Goal: Complete application form: Complete application form

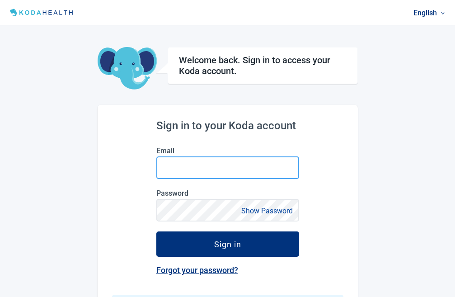
click at [224, 170] on input "Email" at bounding box center [227, 167] width 143 height 23
click at [218, 170] on input "Email" at bounding box center [227, 167] width 143 height 23
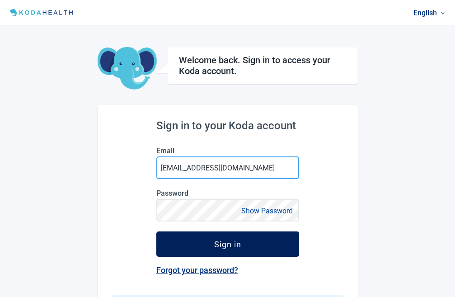
type input "[EMAIL_ADDRESS][DOMAIN_NAME]"
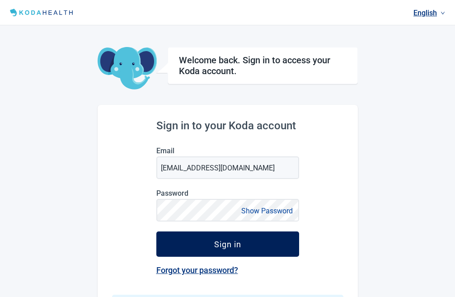
click at [221, 248] on div "Sign in" at bounding box center [227, 244] width 27 height 9
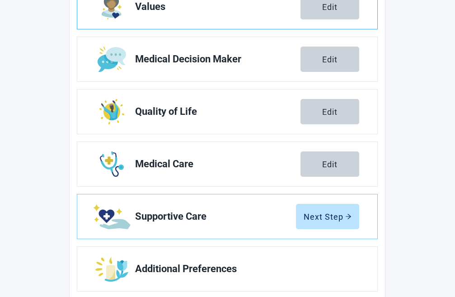
scroll to position [184, 0]
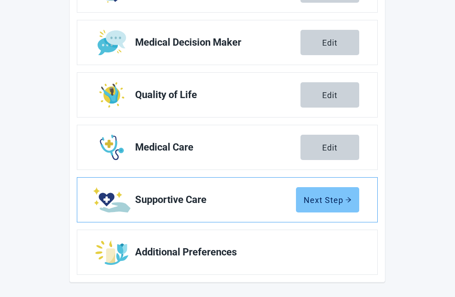
click at [317, 201] on div "Next Step" at bounding box center [328, 199] width 48 height 9
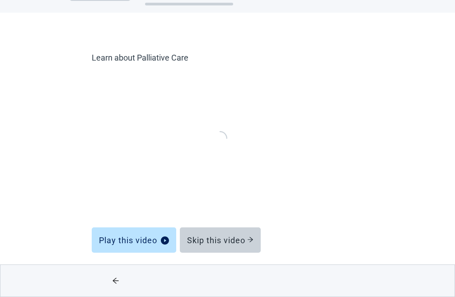
scroll to position [34, 0]
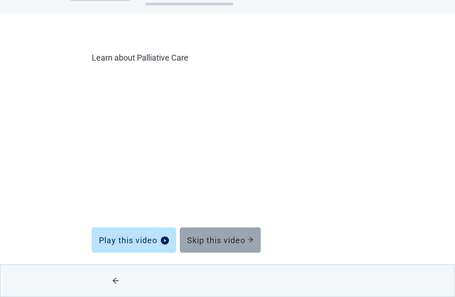
click at [221, 241] on div "Skip this video" at bounding box center [220, 240] width 66 height 9
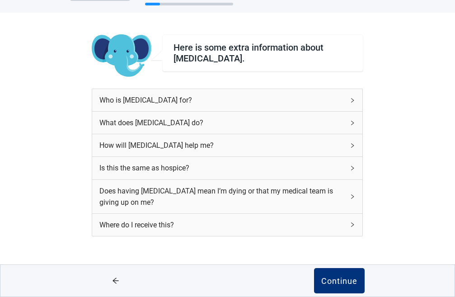
click at [218, 95] on div "Who is [MEDICAL_DATA] for?" at bounding box center [221, 100] width 245 height 11
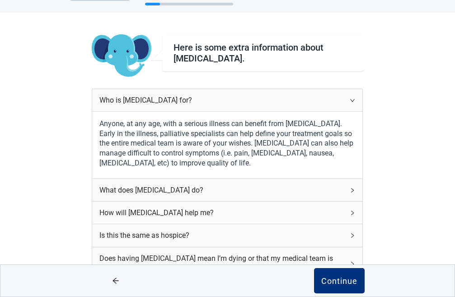
click at [222, 189] on div "What does [MEDICAL_DATA] do?" at bounding box center [221, 189] width 245 height 11
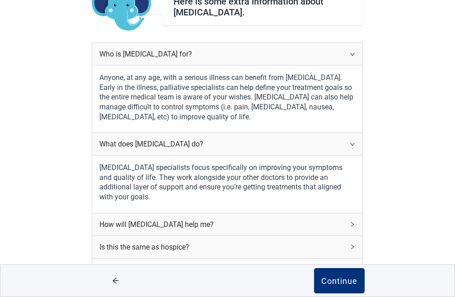
scroll to position [127, 0]
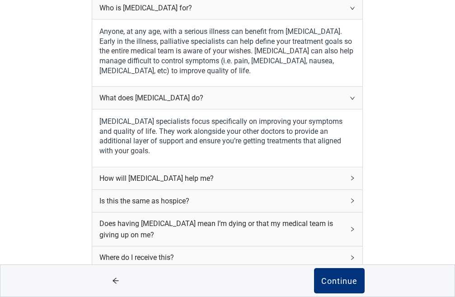
click at [227, 178] on div "How will [MEDICAL_DATA] help me?" at bounding box center [221, 178] width 245 height 11
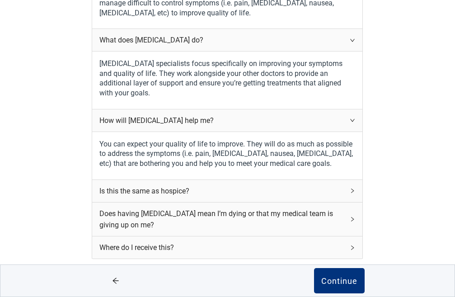
scroll to position [219, 0]
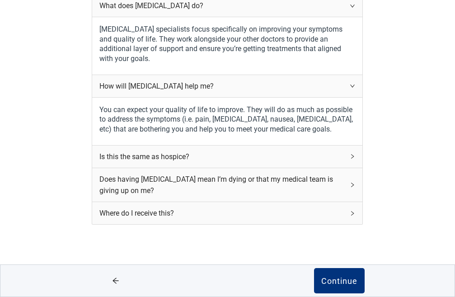
click at [227, 159] on div "Is this the same as hospice?" at bounding box center [221, 156] width 245 height 11
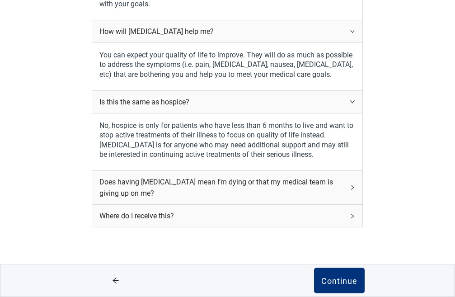
scroll to position [279, 0]
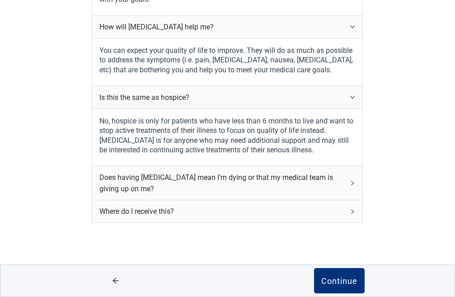
click at [220, 177] on div "Does having [MEDICAL_DATA] mean I’m dying or that my medical team is giving up …" at bounding box center [221, 183] width 245 height 23
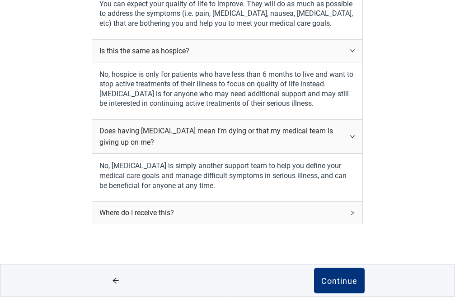
scroll to position [326, 0]
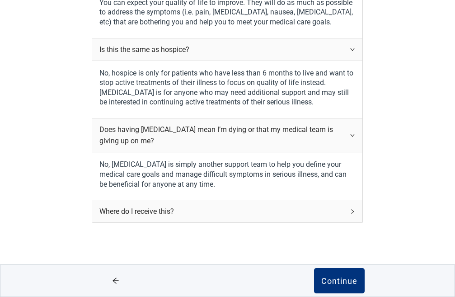
click at [216, 213] on div "Where do I receive this?" at bounding box center [221, 211] width 245 height 11
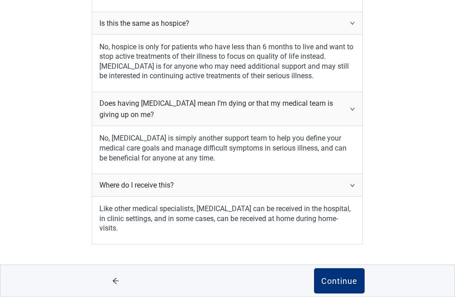
scroll to position [364, 0]
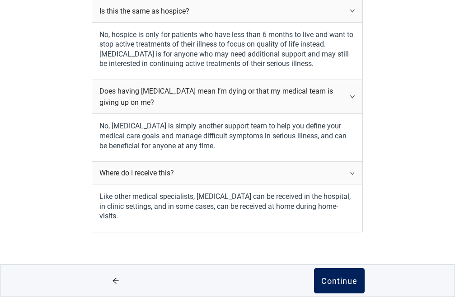
click at [332, 278] on div "Continue" at bounding box center [339, 280] width 36 height 9
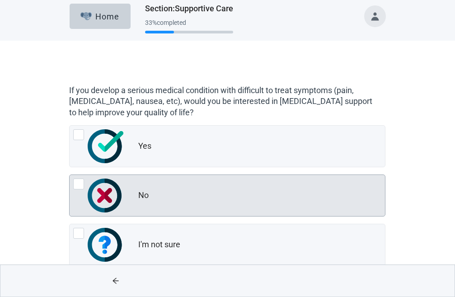
scroll to position [27, 0]
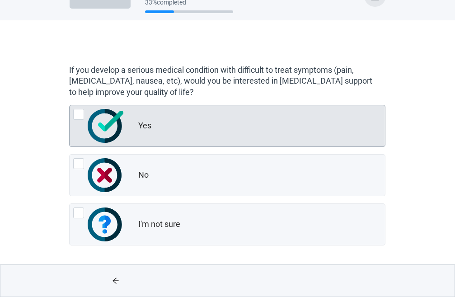
click at [79, 112] on div "Yes, radio button, not checked" at bounding box center [78, 114] width 11 height 11
click at [70, 105] on input "Yes" at bounding box center [69, 105] width 0 height 0
radio input "true"
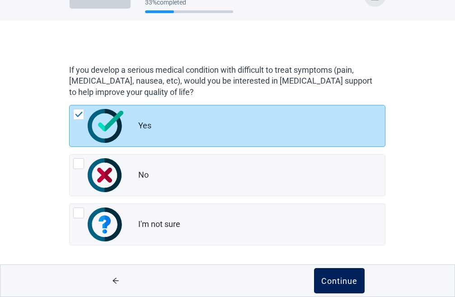
click at [342, 279] on div "Continue" at bounding box center [339, 280] width 36 height 9
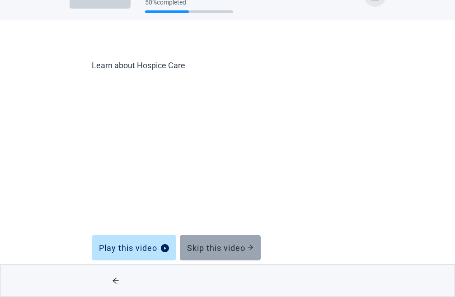
click at [220, 247] on div "Skip this video" at bounding box center [220, 247] width 66 height 9
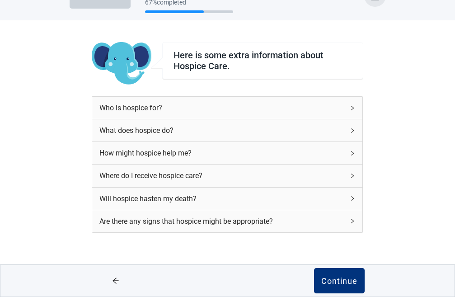
click at [206, 106] on div "Who is hospice for?" at bounding box center [221, 107] width 245 height 11
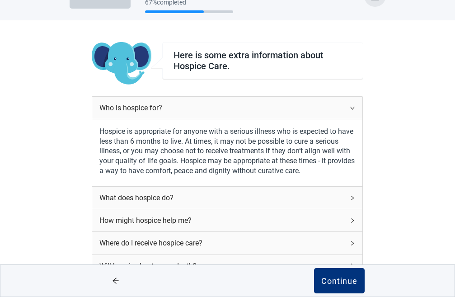
click at [236, 199] on div "What does hospice do?" at bounding box center [221, 197] width 245 height 11
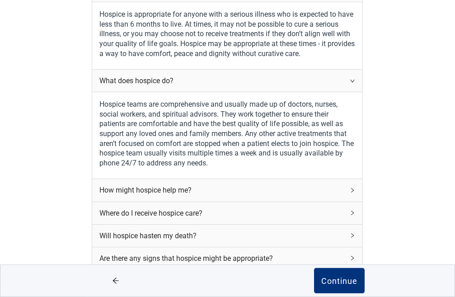
scroll to position [165, 0]
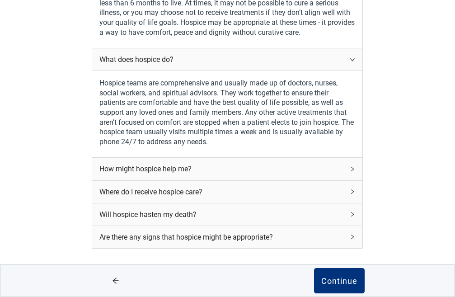
click at [241, 214] on div "Will hospice hasten my death?" at bounding box center [221, 214] width 245 height 11
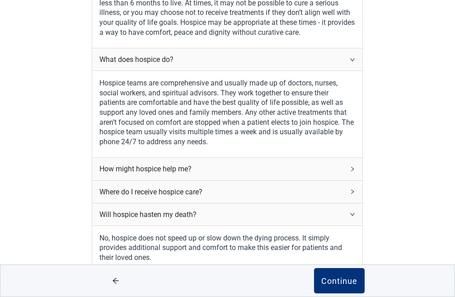
scroll to position [239, 0]
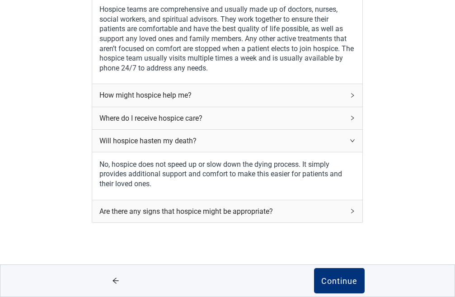
click at [241, 211] on div "Are there any signs that hospice might be appropriate?" at bounding box center [221, 211] width 245 height 11
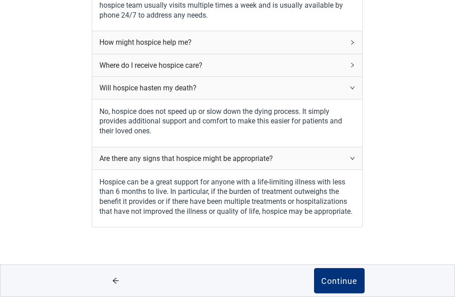
scroll to position [296, 0]
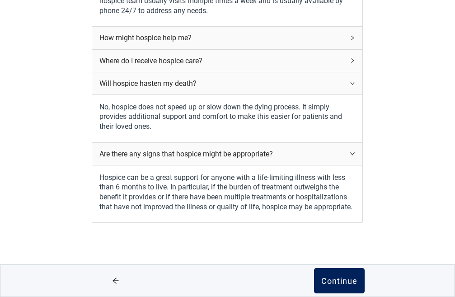
click at [330, 277] on div "Continue" at bounding box center [339, 280] width 36 height 9
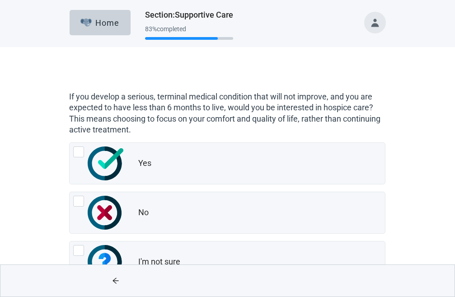
scroll to position [38, 0]
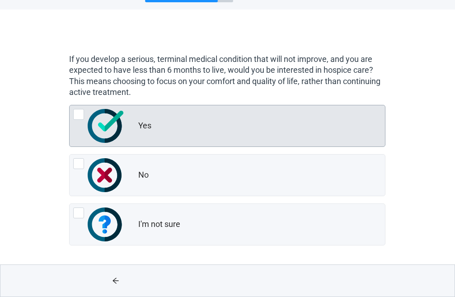
click at [76, 110] on div "Yes, radio button, not checked" at bounding box center [78, 114] width 11 height 11
click at [70, 105] on input "Yes" at bounding box center [69, 105] width 0 height 0
radio input "true"
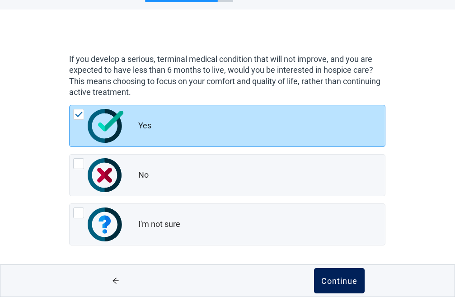
click at [330, 278] on div "Continue" at bounding box center [339, 280] width 36 height 9
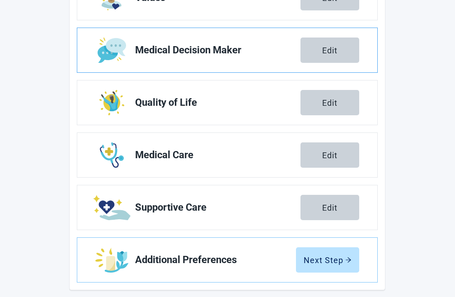
scroll to position [184, 0]
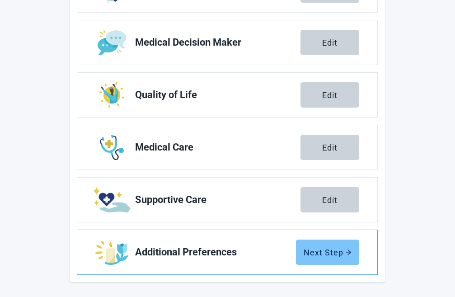
click at [331, 255] on div "Next Step" at bounding box center [328, 252] width 48 height 9
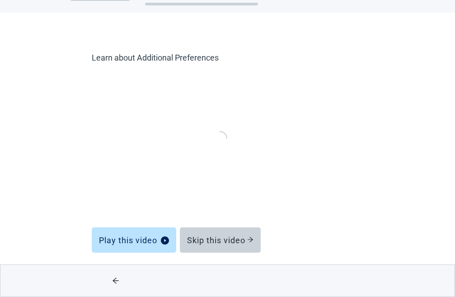
scroll to position [34, 0]
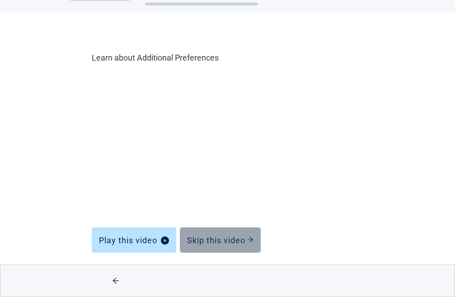
click at [215, 242] on div "Skip this video" at bounding box center [220, 240] width 66 height 9
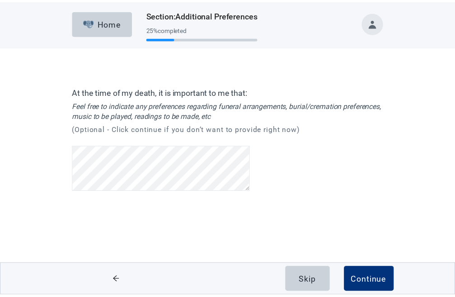
scroll to position [104, 0]
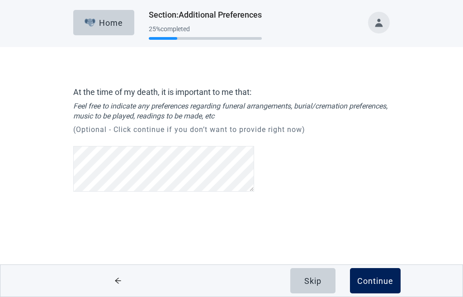
click at [372, 279] on div "Continue" at bounding box center [375, 280] width 36 height 9
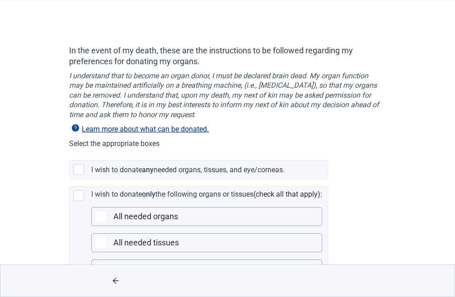
scroll to position [92, 0]
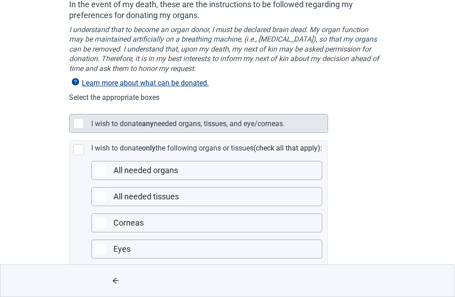
click at [79, 126] on div "Main content" at bounding box center [78, 123] width 11 height 11
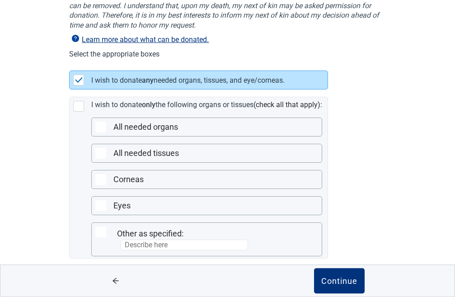
scroll to position [13, 0]
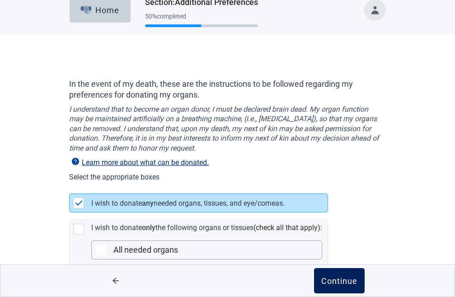
click at [336, 279] on div "Continue" at bounding box center [339, 280] width 36 height 9
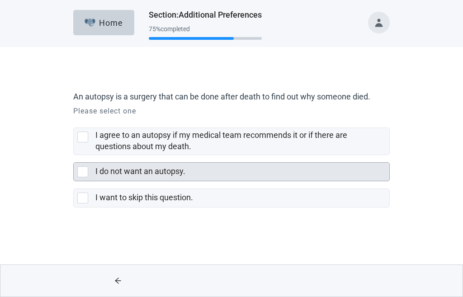
click at [81, 169] on div "I do not want an autopsy., checkbox, not selected" at bounding box center [82, 171] width 11 height 11
click at [74, 156] on input "I do not want an autopsy." at bounding box center [73, 155] width 0 height 0
checkbox input "true"
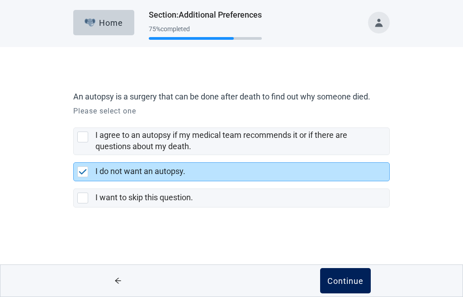
click at [350, 284] on div "Continue" at bounding box center [345, 280] width 36 height 9
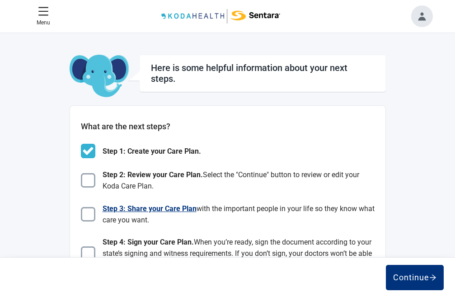
click at [89, 214] on img "Main content" at bounding box center [88, 214] width 14 height 14
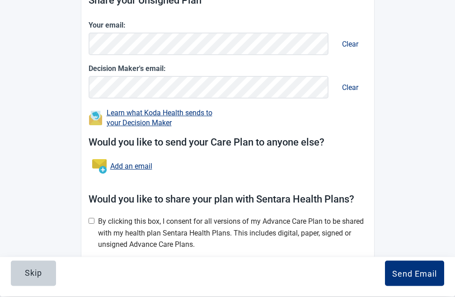
scroll to position [140, 0]
click at [92, 218] on input "Main content" at bounding box center [92, 220] width 6 height 6
checkbox input "true"
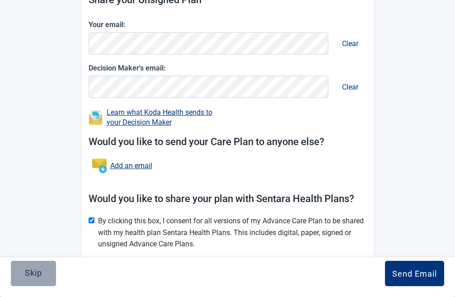
click at [41, 269] on div "Skip" at bounding box center [33, 273] width 17 height 9
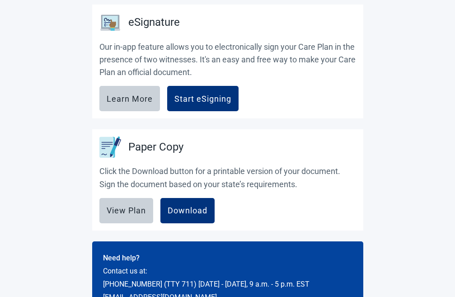
scroll to position [275, 0]
